Goal: Task Accomplishment & Management: Use online tool/utility

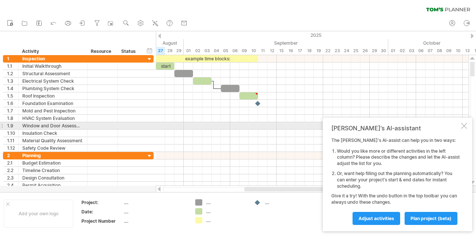
click at [465, 126] on div at bounding box center [464, 126] width 6 height 6
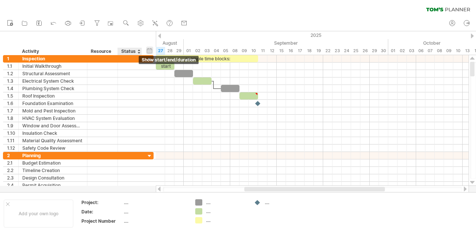
click at [151, 48] on div "hide start/end/duration show start/end/duration" at bounding box center [149, 51] width 7 height 8
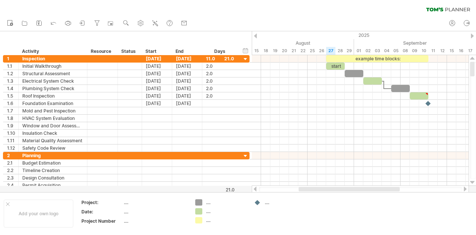
drag, startPoint x: 400, startPoint y: 190, endPoint x: 375, endPoint y: 189, distance: 25.4
click at [375, 189] on div at bounding box center [349, 189] width 101 height 4
click at [252, 2] on div "clear filter reapply filter" at bounding box center [238, 8] width 476 height 16
click at [246, 58] on div at bounding box center [245, 59] width 7 height 7
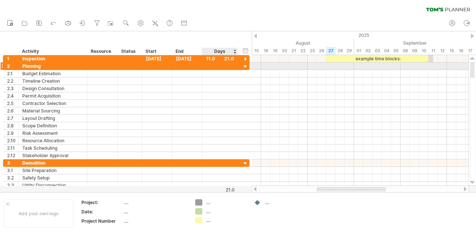
click at [246, 66] on div at bounding box center [245, 66] width 7 height 7
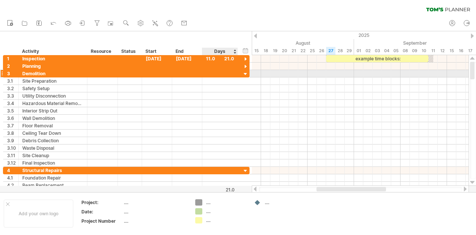
click at [243, 73] on div at bounding box center [245, 74] width 7 height 7
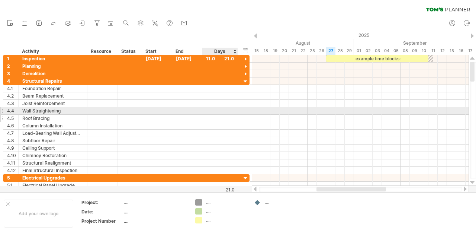
click at [207, 115] on div at bounding box center [220, 118] width 28 height 7
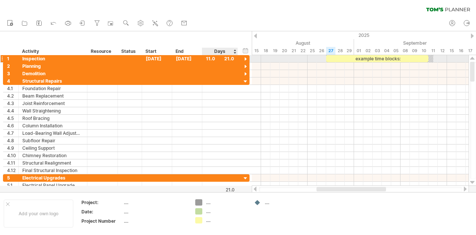
click at [246, 58] on div at bounding box center [245, 59] width 7 height 7
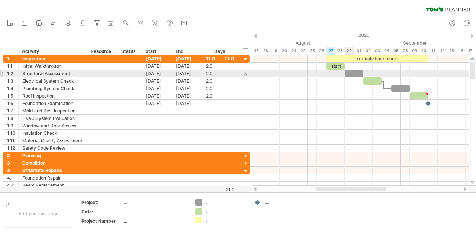
click at [350, 74] on div at bounding box center [354, 73] width 19 height 7
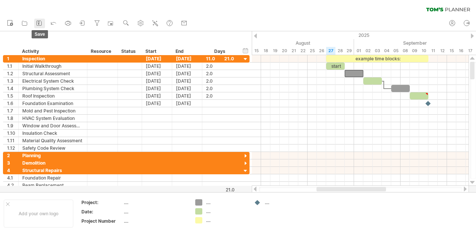
click at [41, 23] on icon at bounding box center [38, 22] width 7 height 7
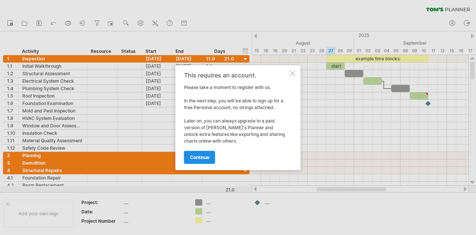
click at [201, 155] on span "continue" at bounding box center [199, 157] width 19 height 6
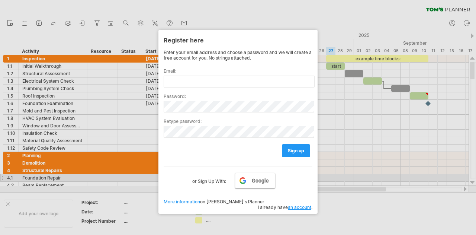
click at [261, 178] on span "Google" at bounding box center [260, 181] width 17 height 6
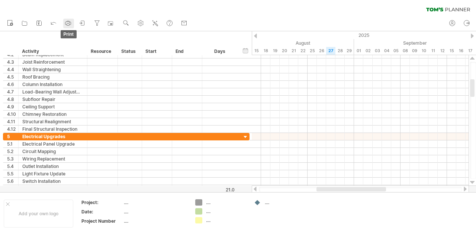
click at [66, 22] on icon at bounding box center [69, 23] width 6 height 3
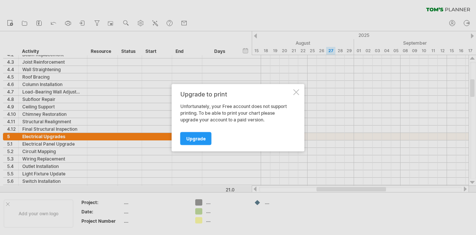
click at [296, 91] on div at bounding box center [297, 92] width 6 height 6
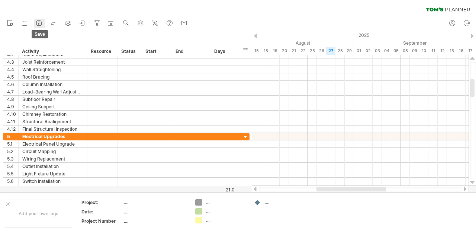
click at [41, 22] on icon at bounding box center [39, 23] width 5 height 5
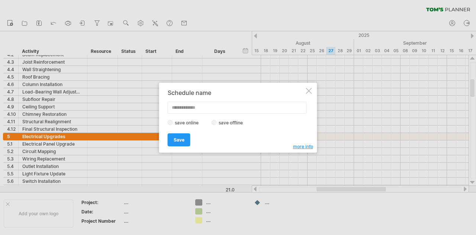
click at [213, 125] on div "save online save offline" at bounding box center [236, 122] width 137 height 7
click at [189, 106] on input "text" at bounding box center [237, 108] width 139 height 12
type input "****"
click at [180, 140] on span "Save" at bounding box center [179, 140] width 11 height 6
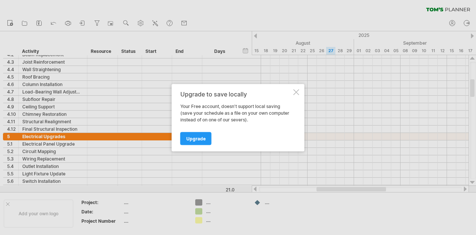
click at [296, 91] on div at bounding box center [297, 92] width 6 height 6
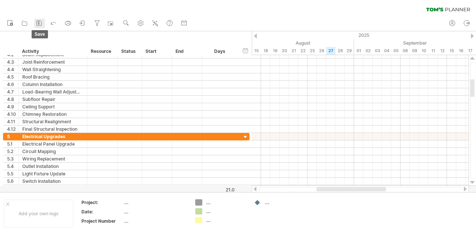
click at [41, 21] on icon at bounding box center [39, 23] width 5 height 5
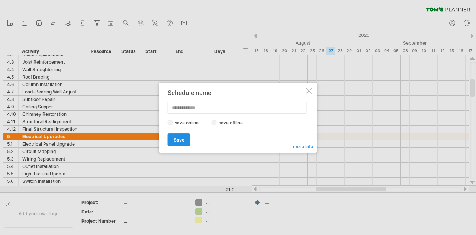
click at [186, 138] on link "Save" at bounding box center [179, 139] width 23 height 13
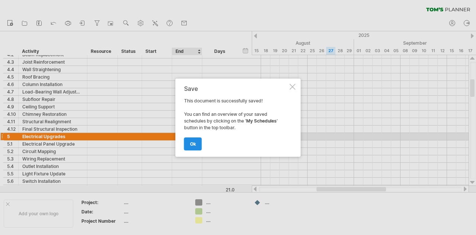
click at [197, 144] on link "ok" at bounding box center [193, 143] width 18 height 13
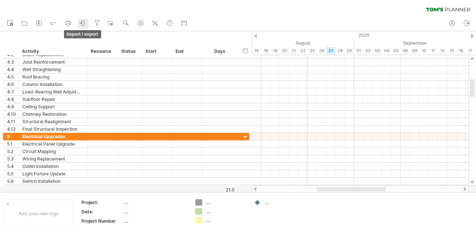
click at [84, 23] on icon at bounding box center [82, 22] width 7 height 7
